Goal: Task Accomplishment & Management: Manage account settings

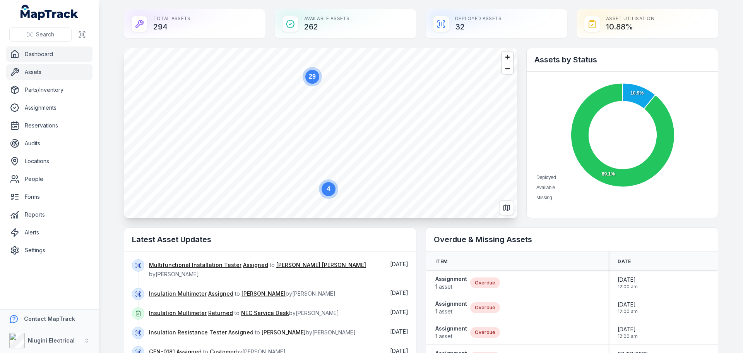
click at [28, 72] on link "Assets" at bounding box center [49, 71] width 86 height 15
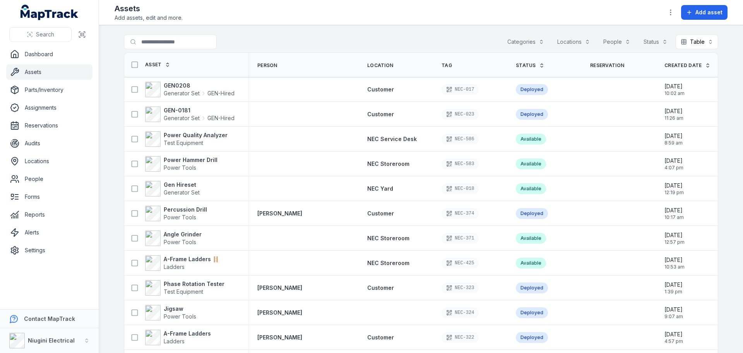
click at [527, 41] on button "Categories" at bounding box center [526, 41] width 47 height 15
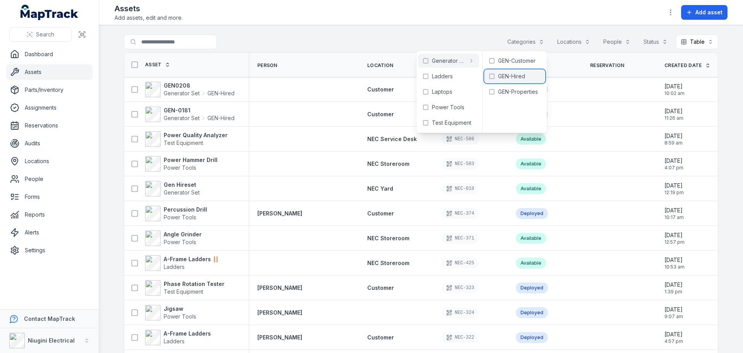
click at [515, 78] on span "GEN-Hired" at bounding box center [511, 76] width 27 height 8
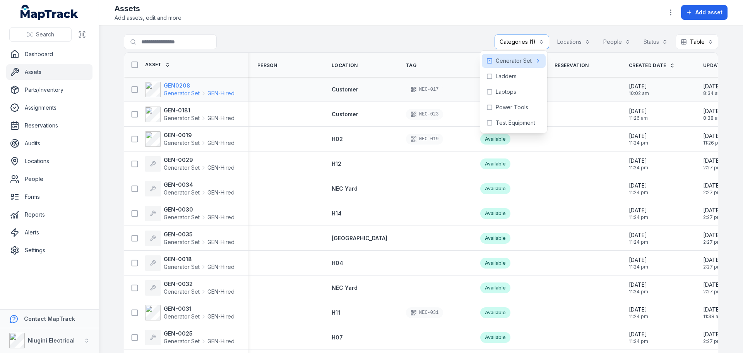
click at [166, 91] on span "Generator Set" at bounding box center [182, 93] width 36 height 8
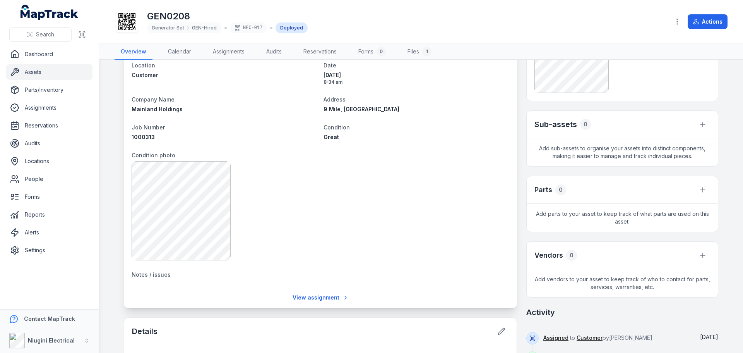
scroll to position [116, 0]
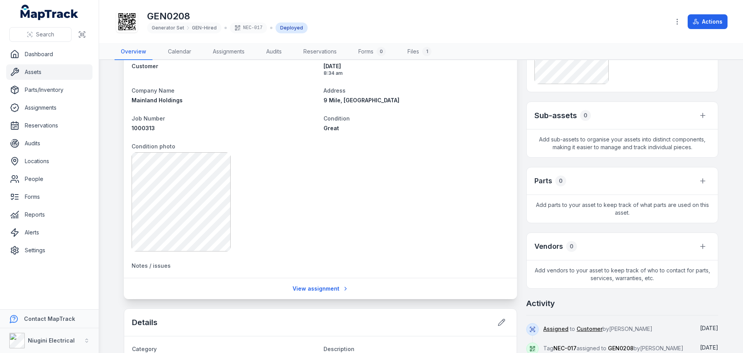
click at [151, 265] on span "Notes / issues" at bounding box center [151, 265] width 39 height 7
click at [159, 265] on span "Notes / issues" at bounding box center [151, 265] width 39 height 7
click at [305, 288] on link "View assignment" at bounding box center [321, 288] width 66 height 15
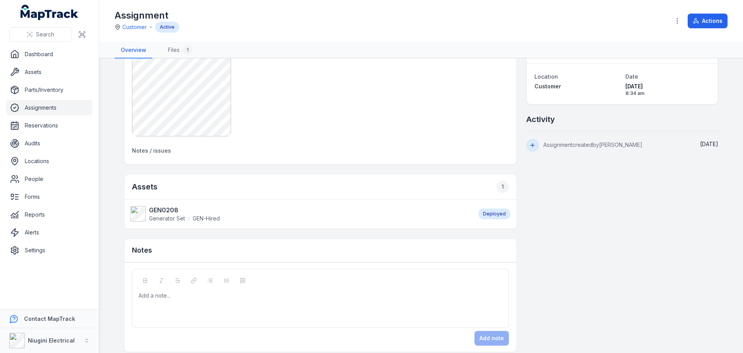
scroll to position [141, 0]
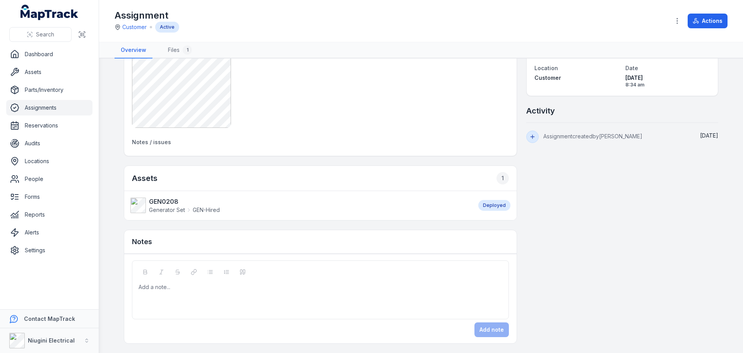
click at [228, 298] on div "Add a note..." at bounding box center [321, 298] width 364 height 31
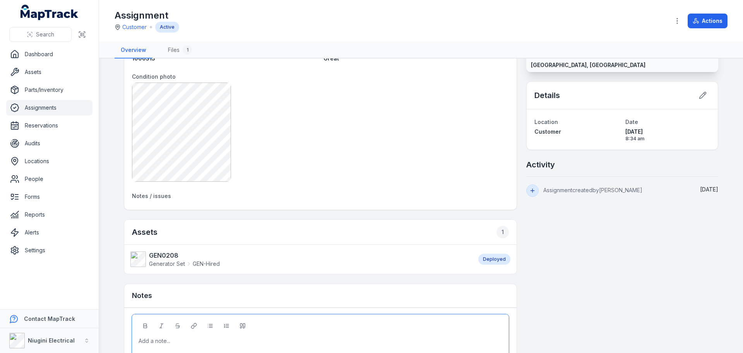
scroll to position [64, 0]
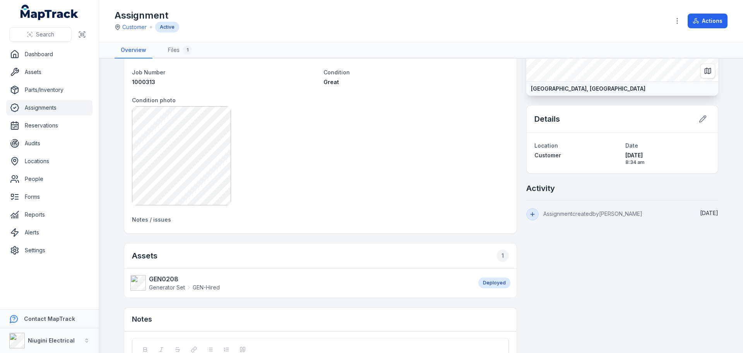
click at [602, 124] on div "Details" at bounding box center [622, 118] width 191 height 27
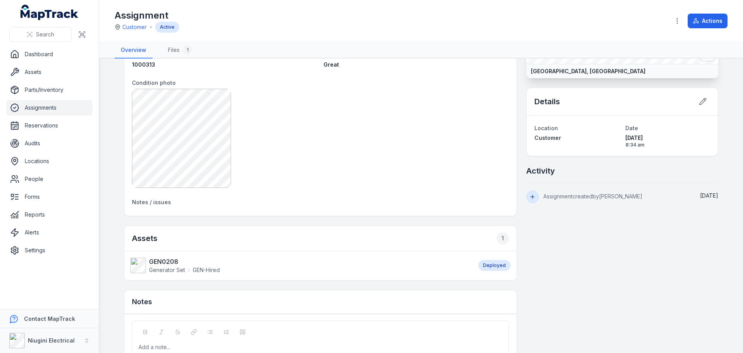
scroll to position [141, 0]
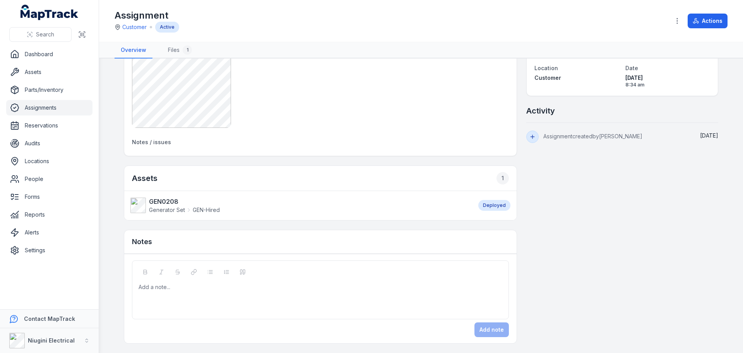
click at [188, 295] on div "Add a note..." at bounding box center [321, 298] width 364 height 31
click at [144, 290] on div at bounding box center [321, 287] width 364 height 8
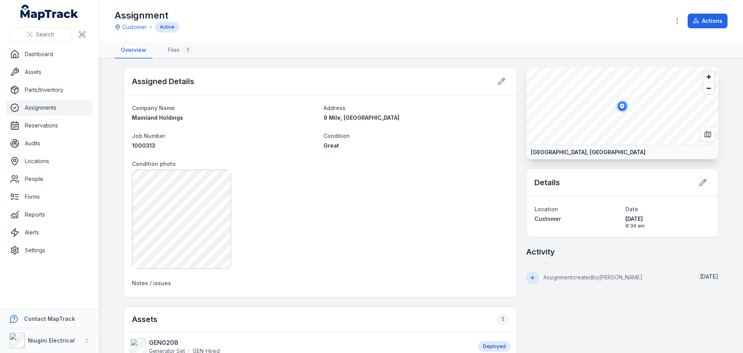
scroll to position [0, 0]
click at [172, 48] on link "Files 1" at bounding box center [180, 50] width 36 height 16
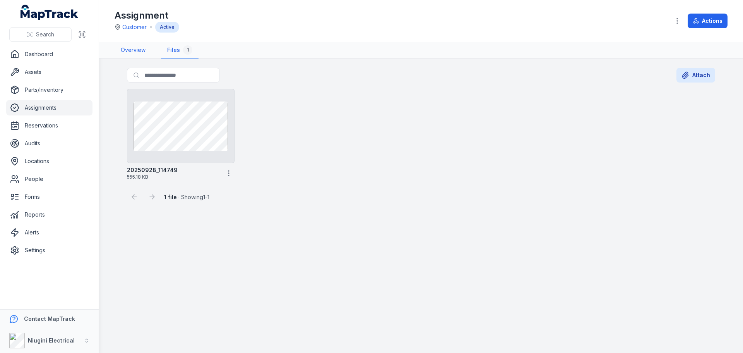
click at [136, 50] on link "Overview" at bounding box center [133, 50] width 37 height 16
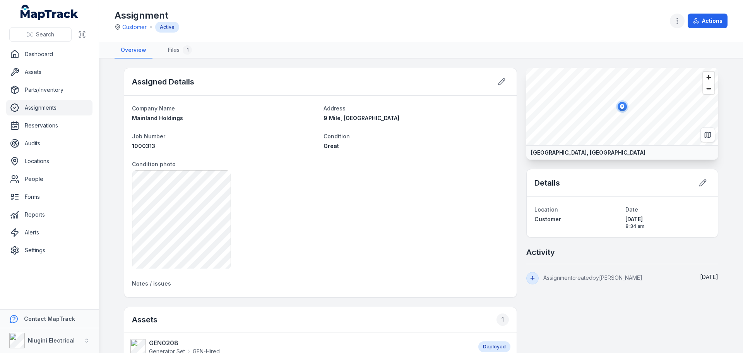
click at [678, 20] on icon "button" at bounding box center [678, 21] width 8 height 8
click at [621, 41] on div "Attach files" at bounding box center [638, 41] width 87 height 14
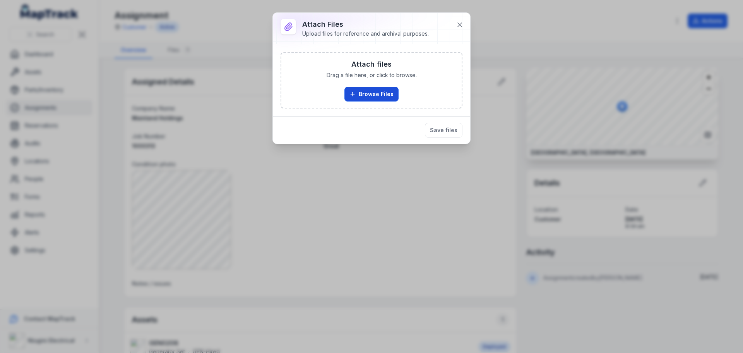
click at [373, 92] on button "Browse Files" at bounding box center [372, 94] width 54 height 15
click at [378, 91] on button "Browse Files" at bounding box center [372, 94] width 54 height 15
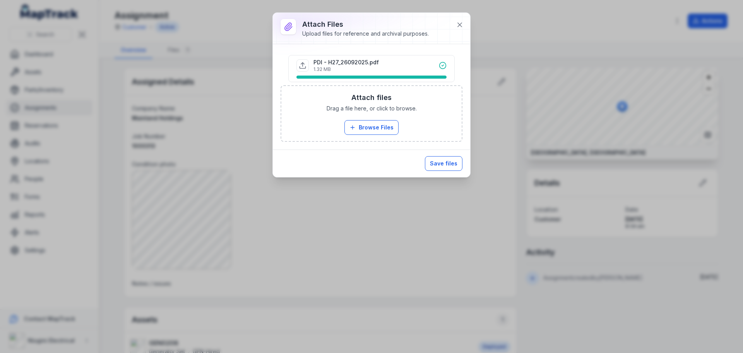
click at [444, 161] on button "Save files" at bounding box center [444, 163] width 38 height 15
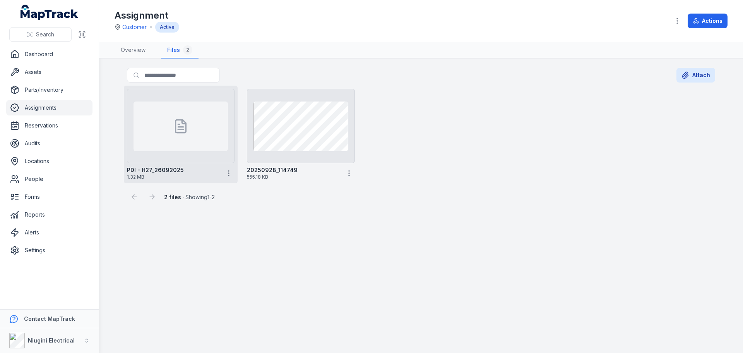
click at [173, 129] on icon at bounding box center [180, 125] width 15 height 15
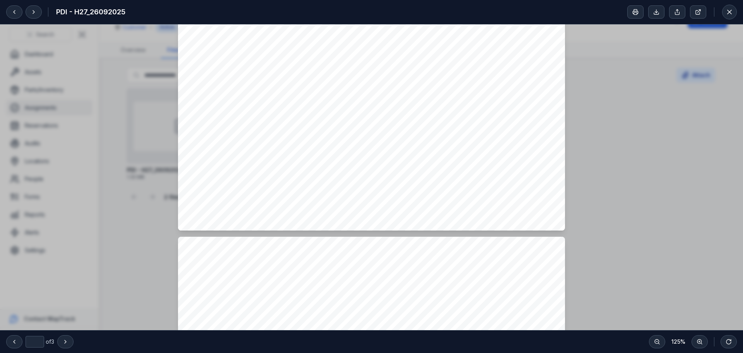
type input "*"
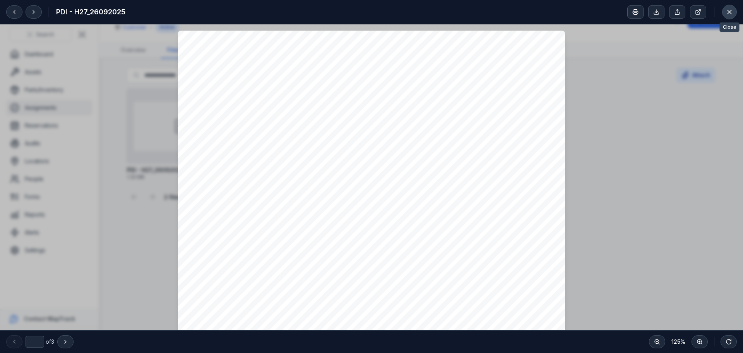
click at [730, 11] on icon at bounding box center [730, 12] width 4 height 4
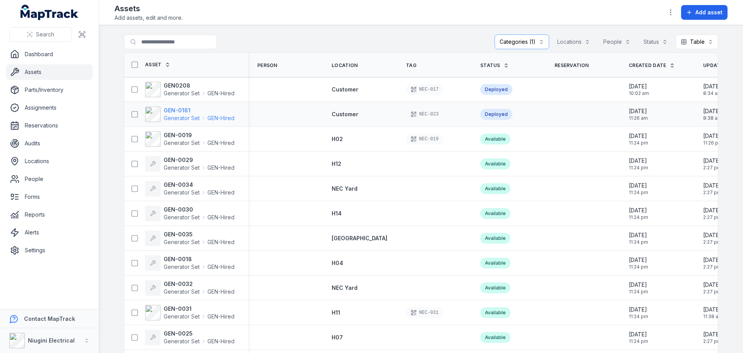
click at [178, 115] on span "Generator Set" at bounding box center [182, 118] width 36 height 8
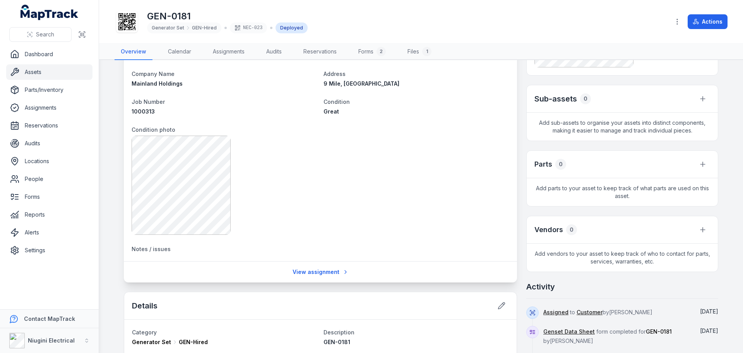
scroll to position [155, 0]
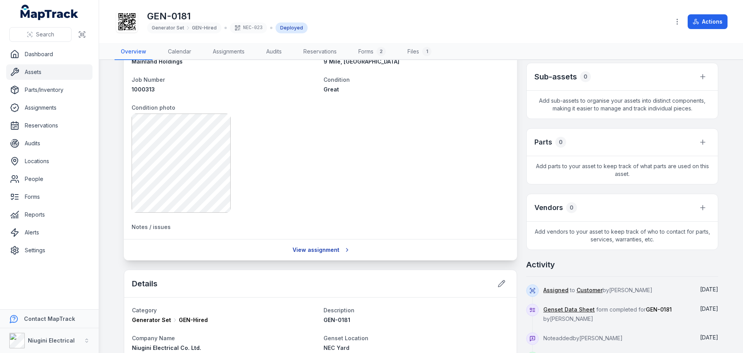
click at [305, 251] on link "View assignment" at bounding box center [321, 249] width 66 height 15
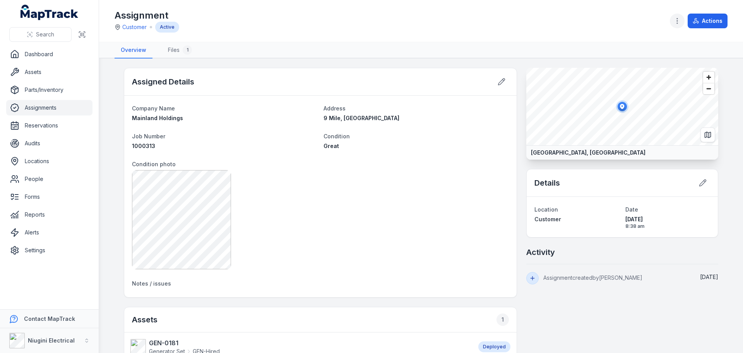
click at [674, 22] on icon "button" at bounding box center [678, 21] width 8 height 8
click at [632, 45] on div "Attach files" at bounding box center [638, 41] width 87 height 14
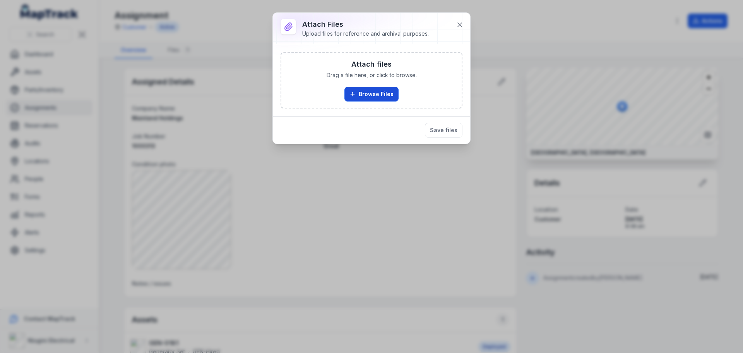
click at [373, 93] on button "Browse Files" at bounding box center [372, 94] width 54 height 15
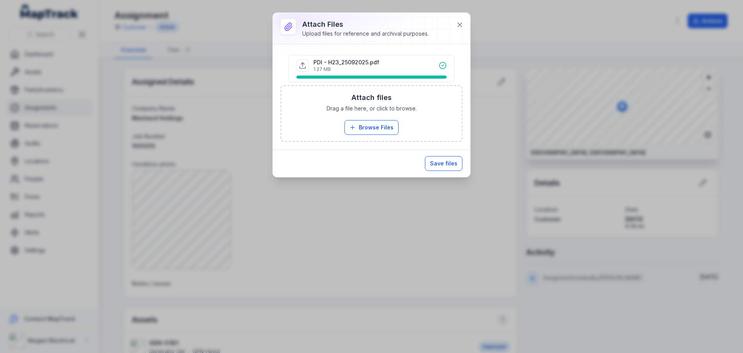
click at [442, 164] on button "Save files" at bounding box center [444, 163] width 38 height 15
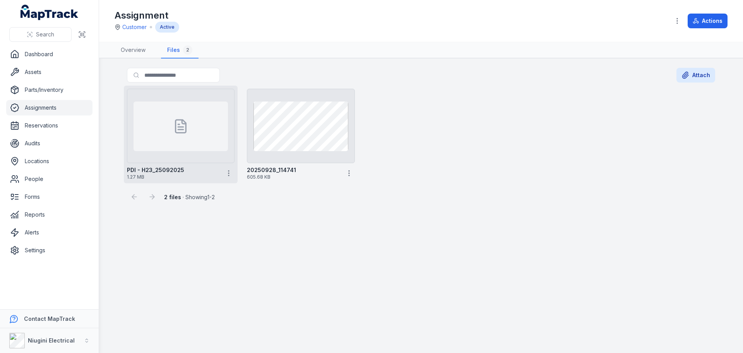
click at [178, 128] on icon at bounding box center [180, 125] width 15 height 15
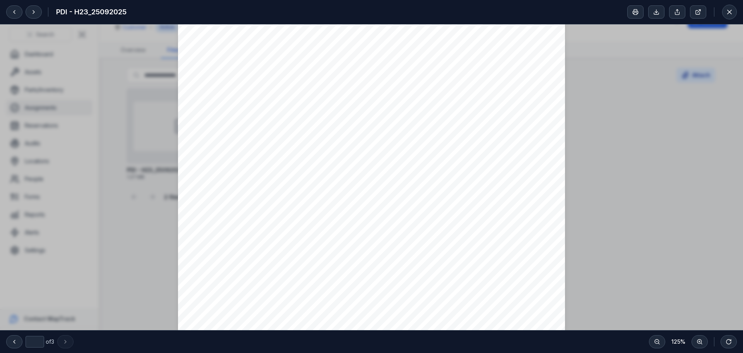
scroll to position [1084, 0]
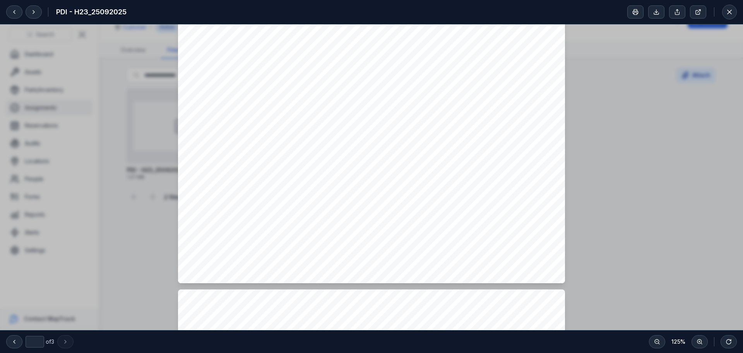
type input "*"
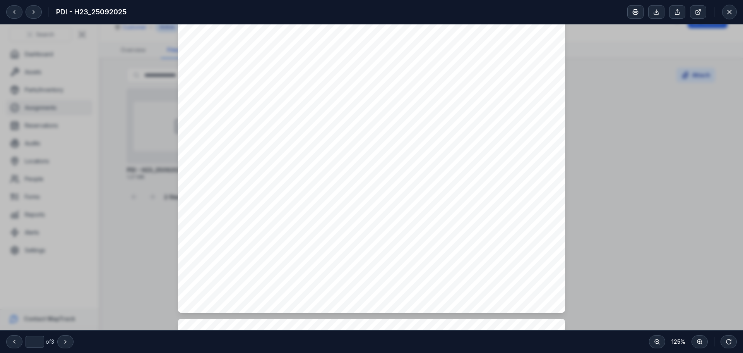
scroll to position [586, 0]
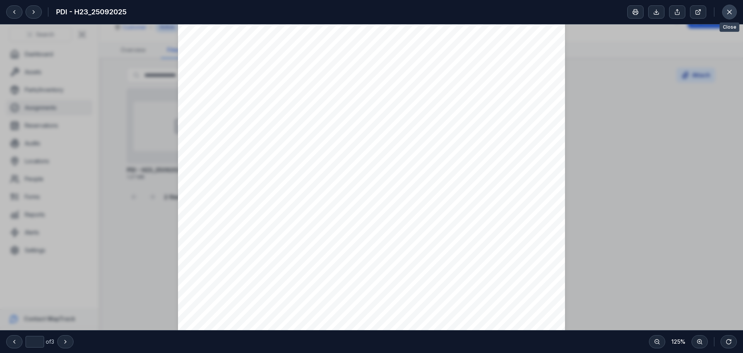
click at [729, 12] on icon at bounding box center [730, 12] width 8 height 8
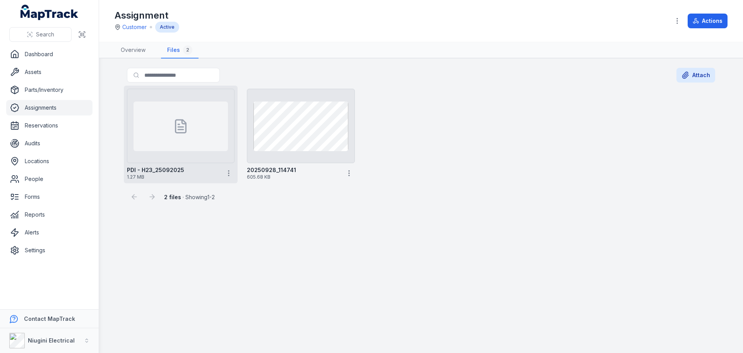
click at [169, 130] on div at bounding box center [181, 126] width 94 height 50
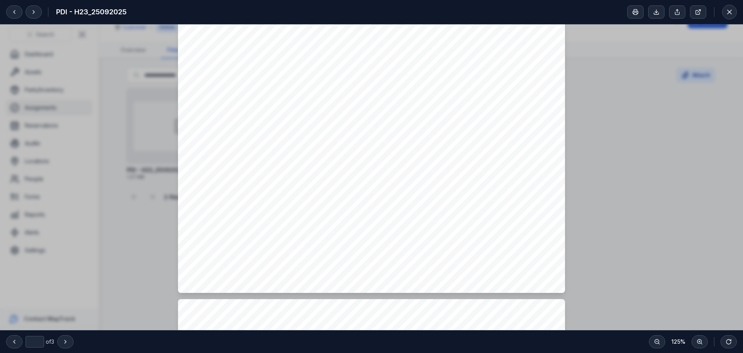
scroll to position [503, 0]
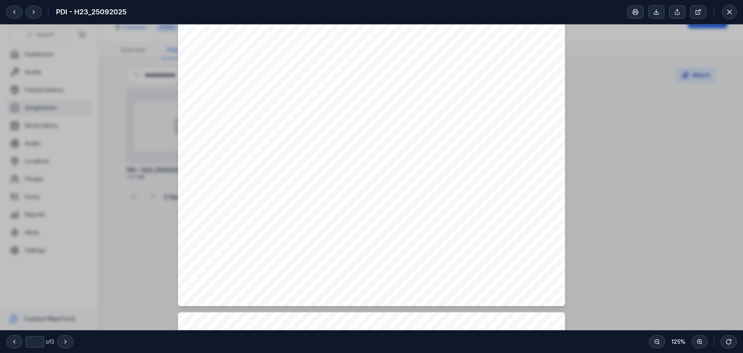
type input "*"
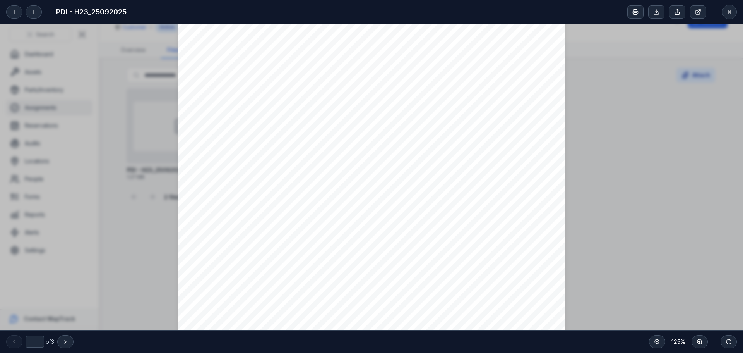
scroll to position [0, 0]
click at [731, 12] on icon at bounding box center [730, 12] width 4 height 4
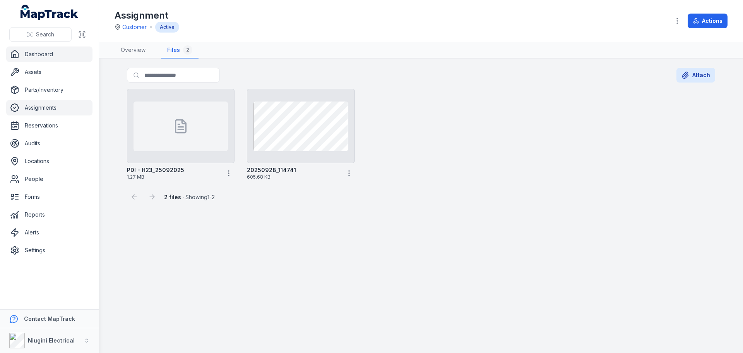
click at [37, 56] on link "Dashboard" at bounding box center [49, 53] width 86 height 15
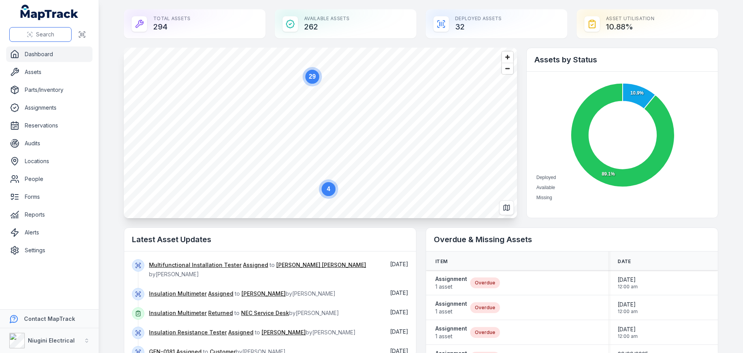
click at [46, 32] on span "Search" at bounding box center [45, 35] width 18 height 8
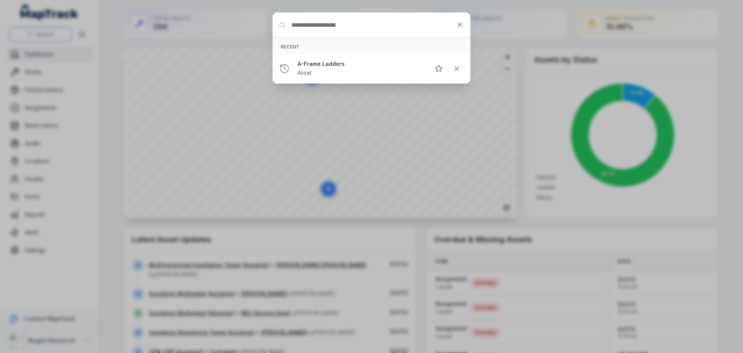
type input "*"
click at [459, 28] on icon at bounding box center [460, 25] width 8 height 8
